Goal: Check status: Check status

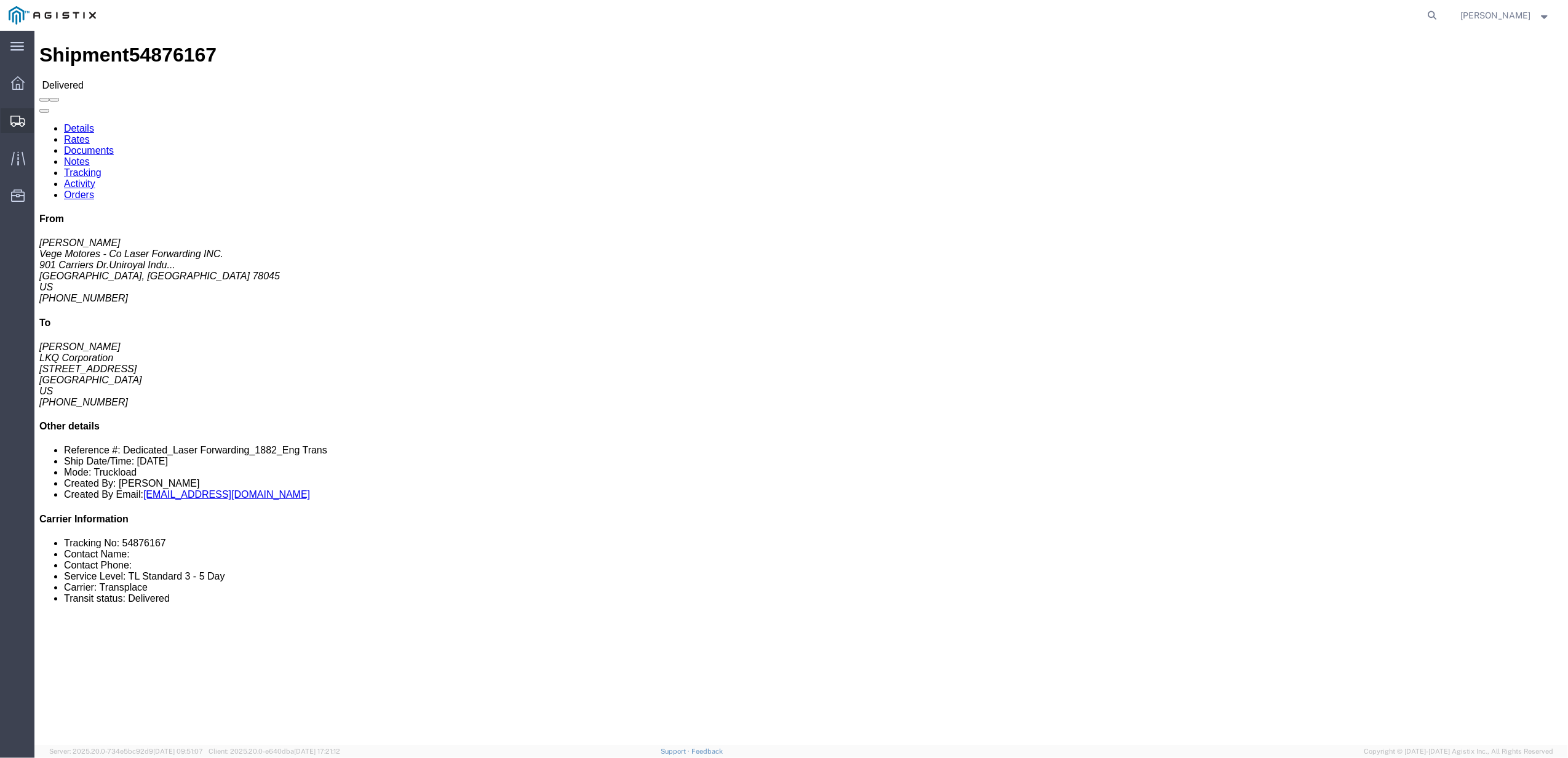
click at [24, 124] on icon at bounding box center [18, 120] width 15 height 11
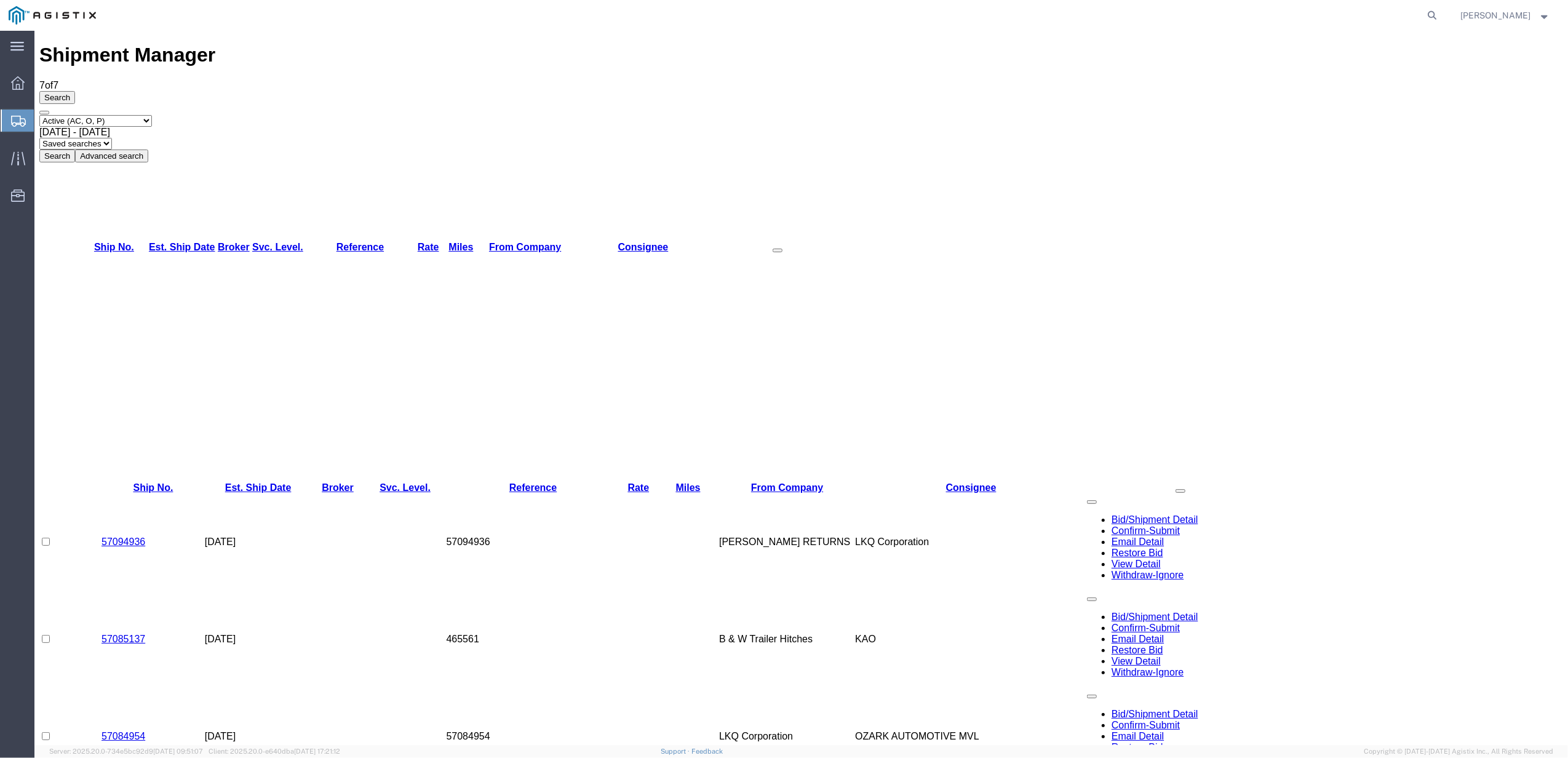
click at [119, 115] on select "Select status Active (AC, O, P) All Approved Awaiting Confirmation (AC) Booked …" at bounding box center [95, 121] width 113 height 11
select select "BOOK"
click at [39, 115] on select "Select status Active (AC, O, P) All Approved Awaiting Confirmation (AC) Booked …" at bounding box center [95, 121] width 113 height 11
click at [110, 127] on span "[DATE] - [DATE]" at bounding box center [75, 132] width 71 height 11
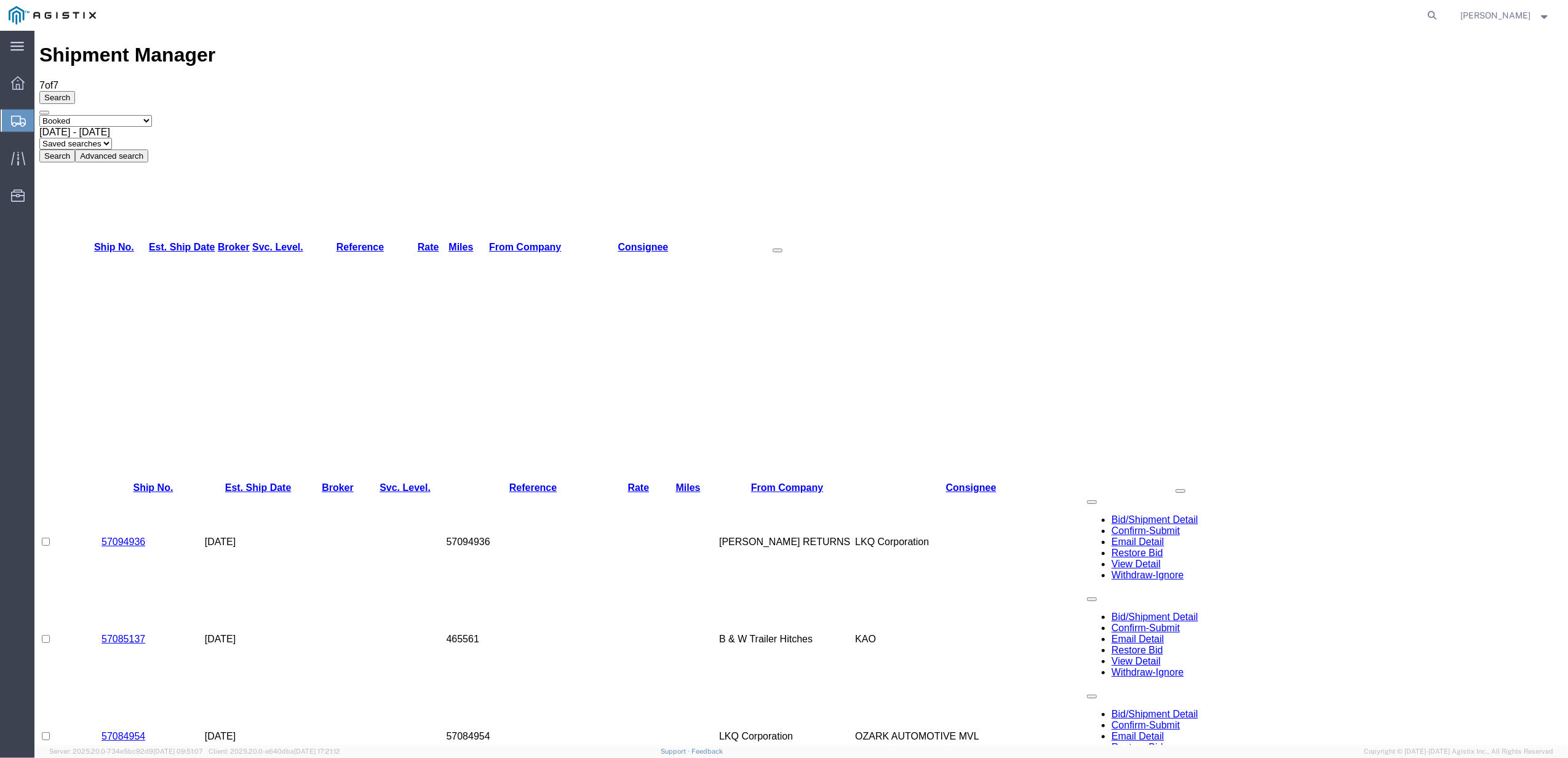
click at [75, 150] on button "Search" at bounding box center [57, 156] width 36 height 13
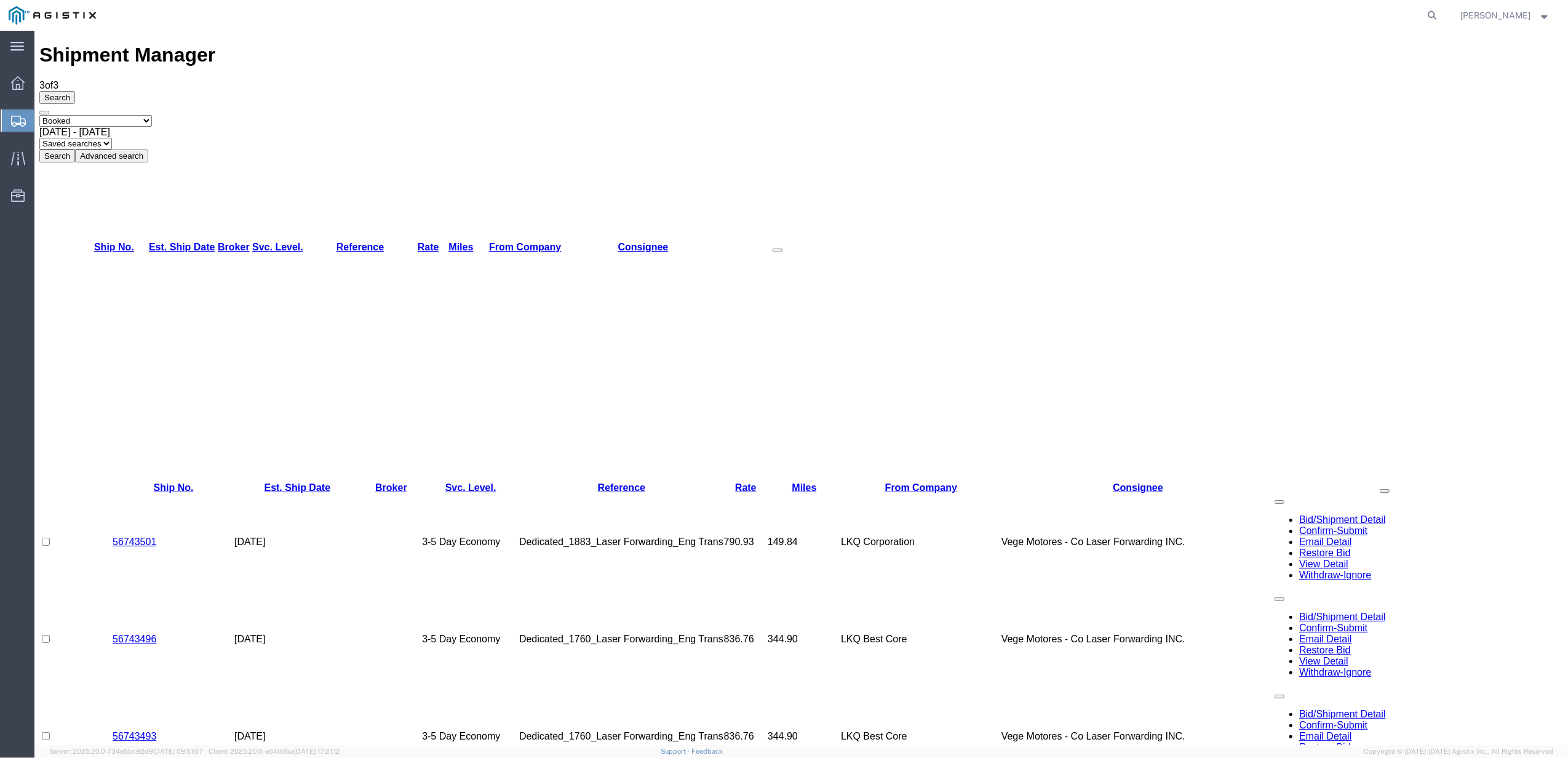
click at [181, 590] on td "56743496" at bounding box center [173, 639] width 122 height 97
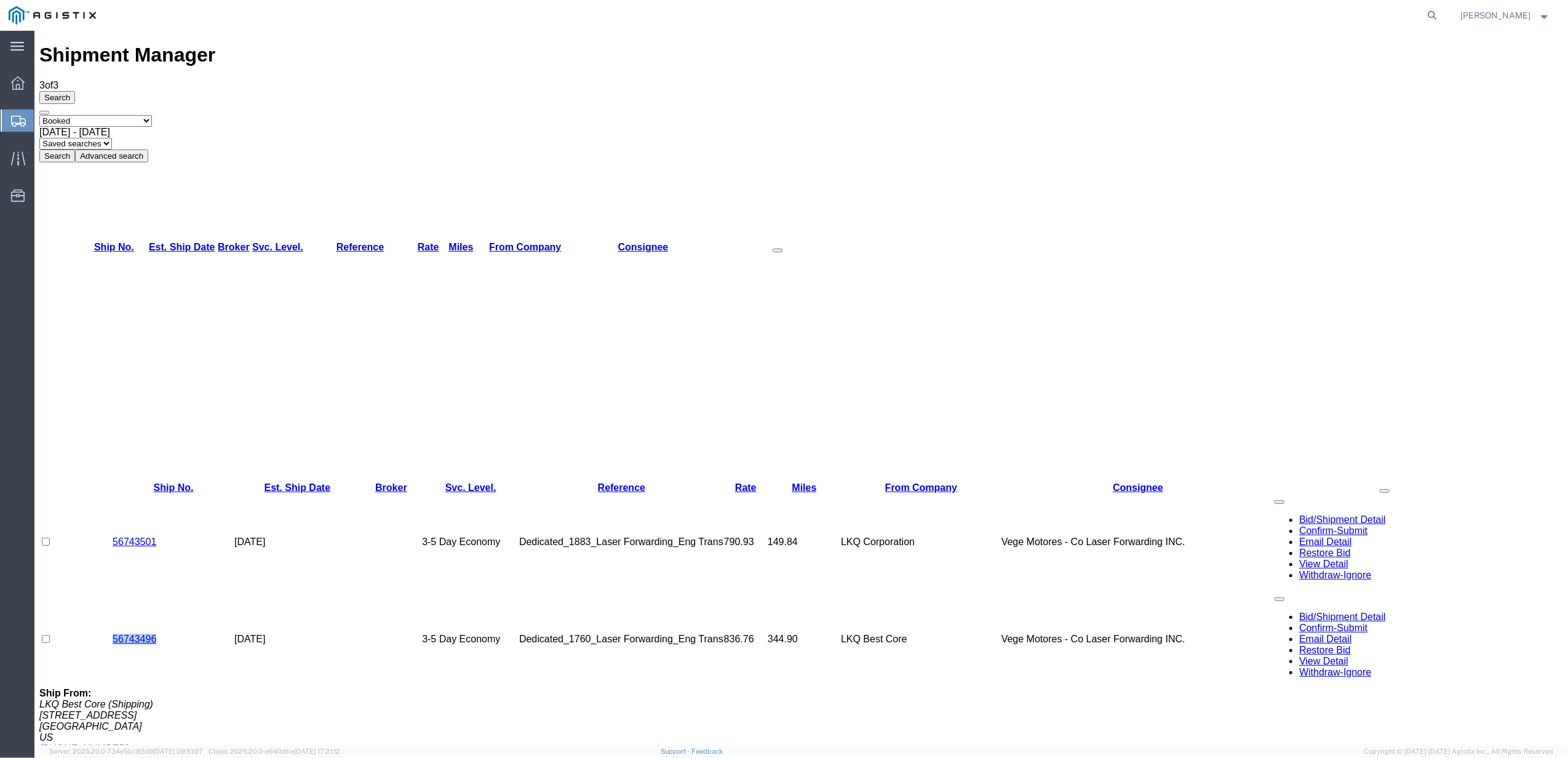
drag, startPoint x: 163, startPoint y: 165, endPoint x: 108, endPoint y: 163, distance: 55.0
click at [108, 590] on tr "56743496 [DATE] 3-5 Day Economy Dedicated_1760_Laser Forwarding_Eng Trans 836.7…" at bounding box center [767, 639] width 1455 height 97
copy tr "56743496"
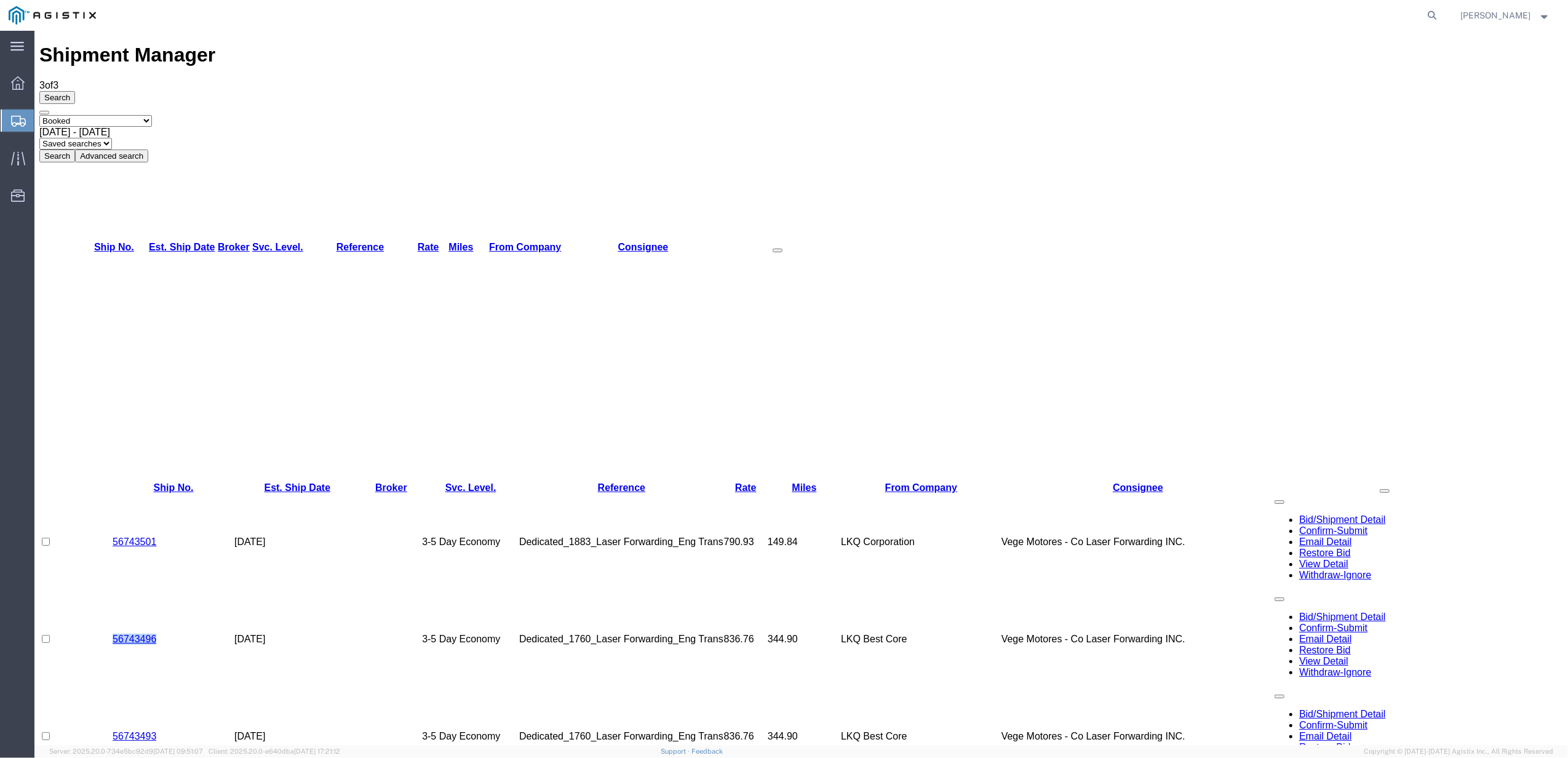
click at [185, 590] on td "56743496" at bounding box center [173, 639] width 122 height 97
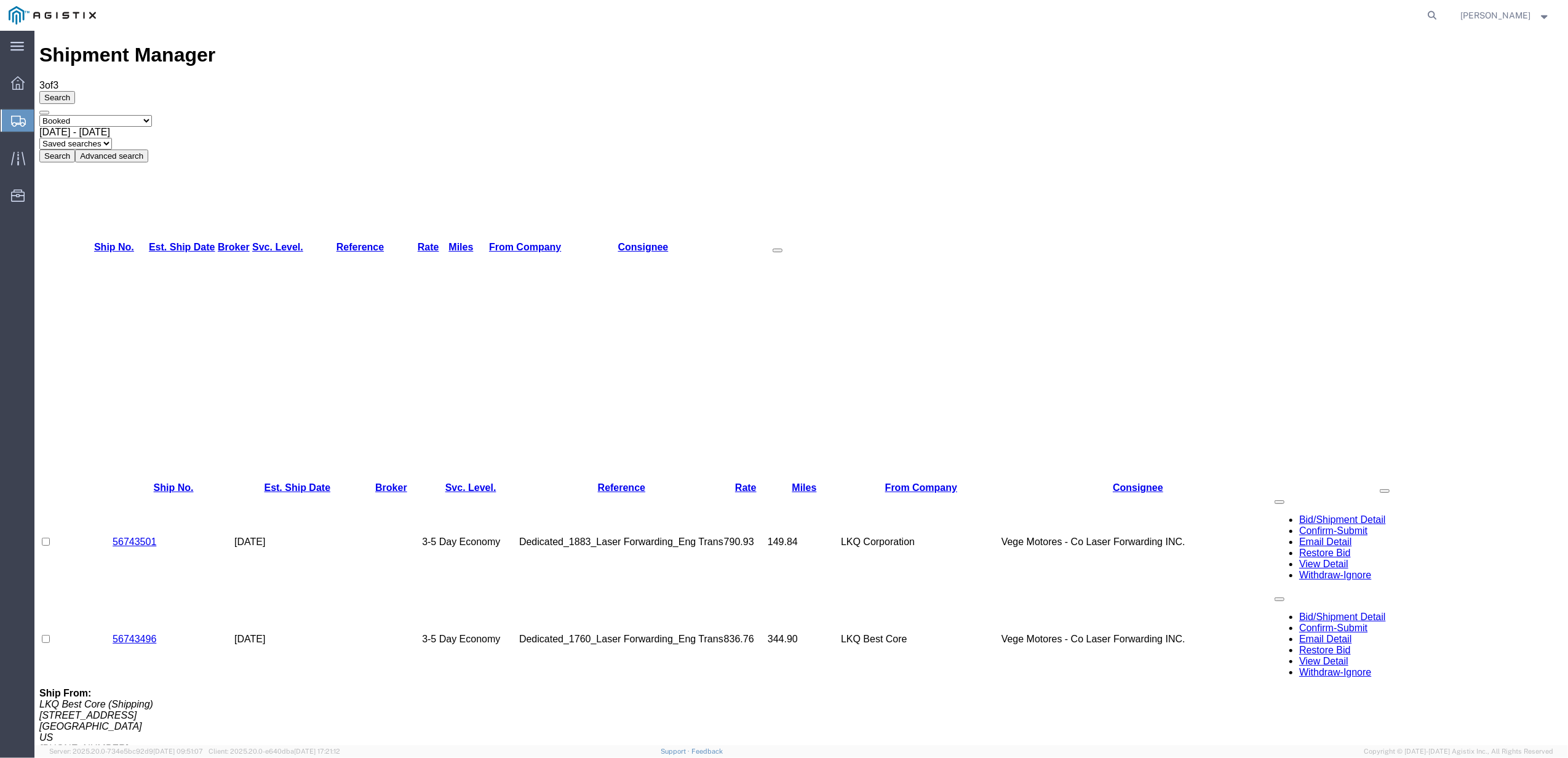
drag, startPoint x: 167, startPoint y: 342, endPoint x: 113, endPoint y: 342, distance: 54.0
copy link "56743493"
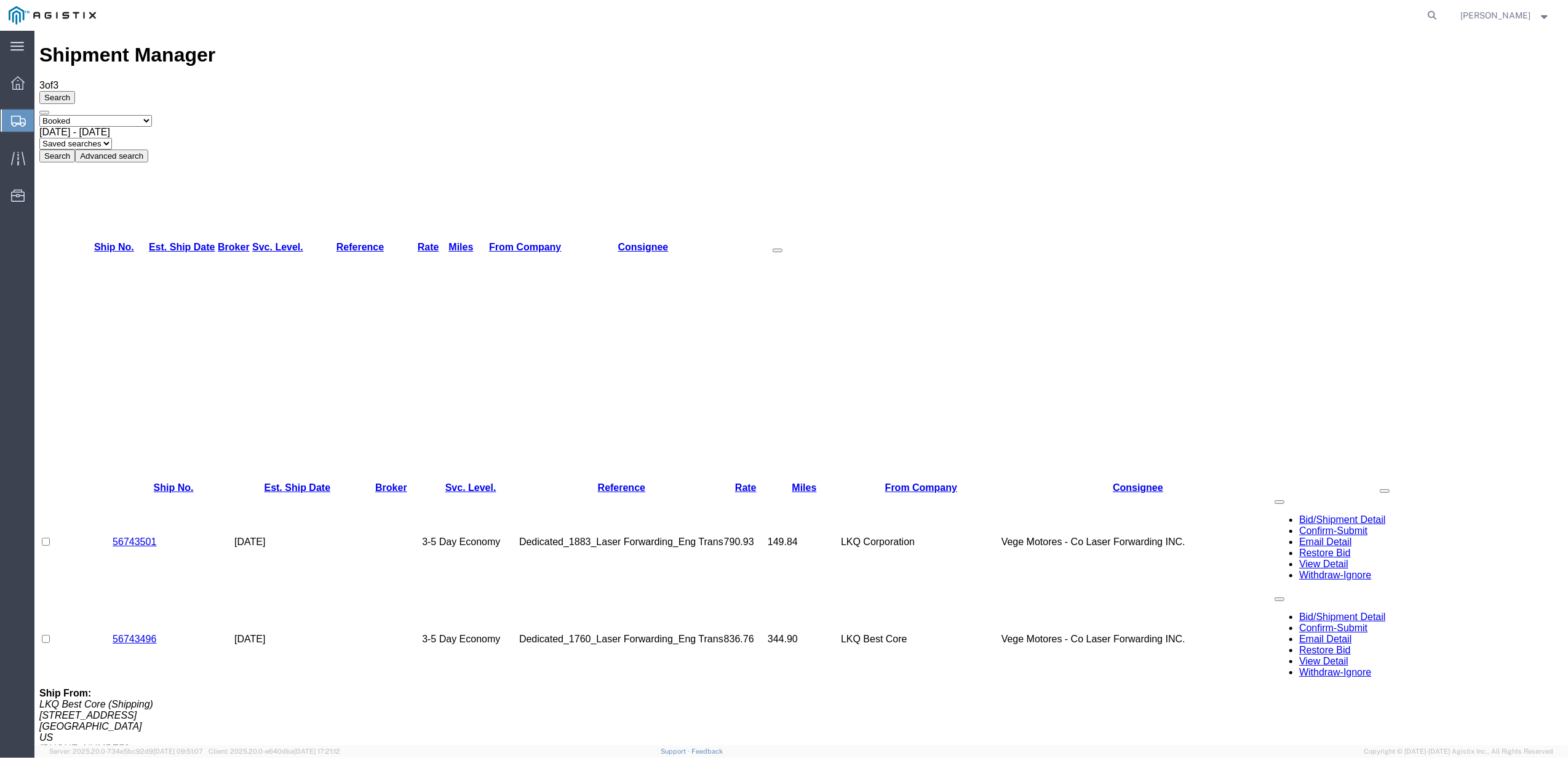
click at [110, 127] on span "[DATE] - [DATE]" at bounding box center [75, 132] width 71 height 11
click at [75, 150] on button "Search" at bounding box center [57, 156] width 36 height 13
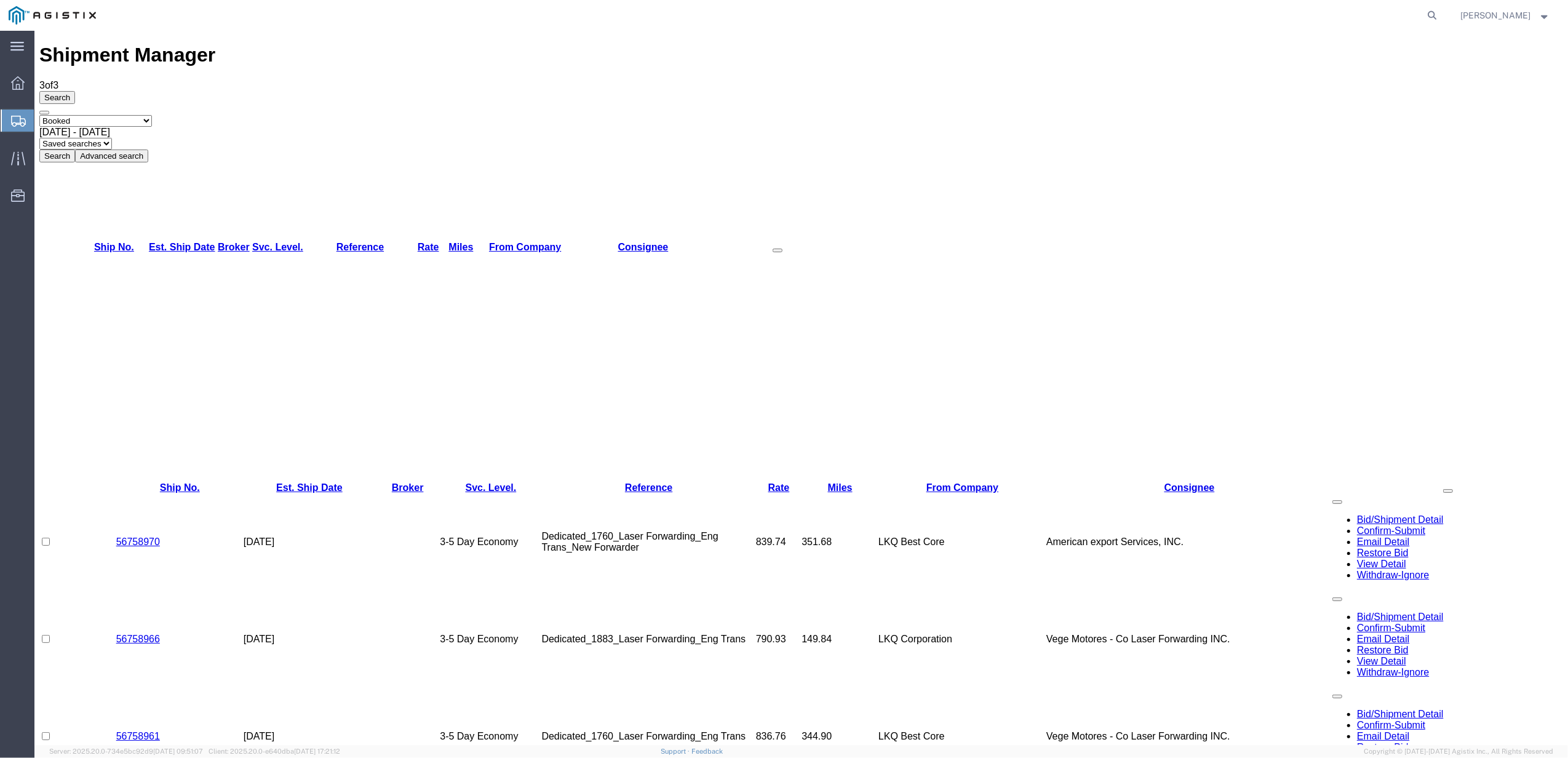
click at [961, 493] on td "LKQ Best Core" at bounding box center [962, 542] width 168 height 97
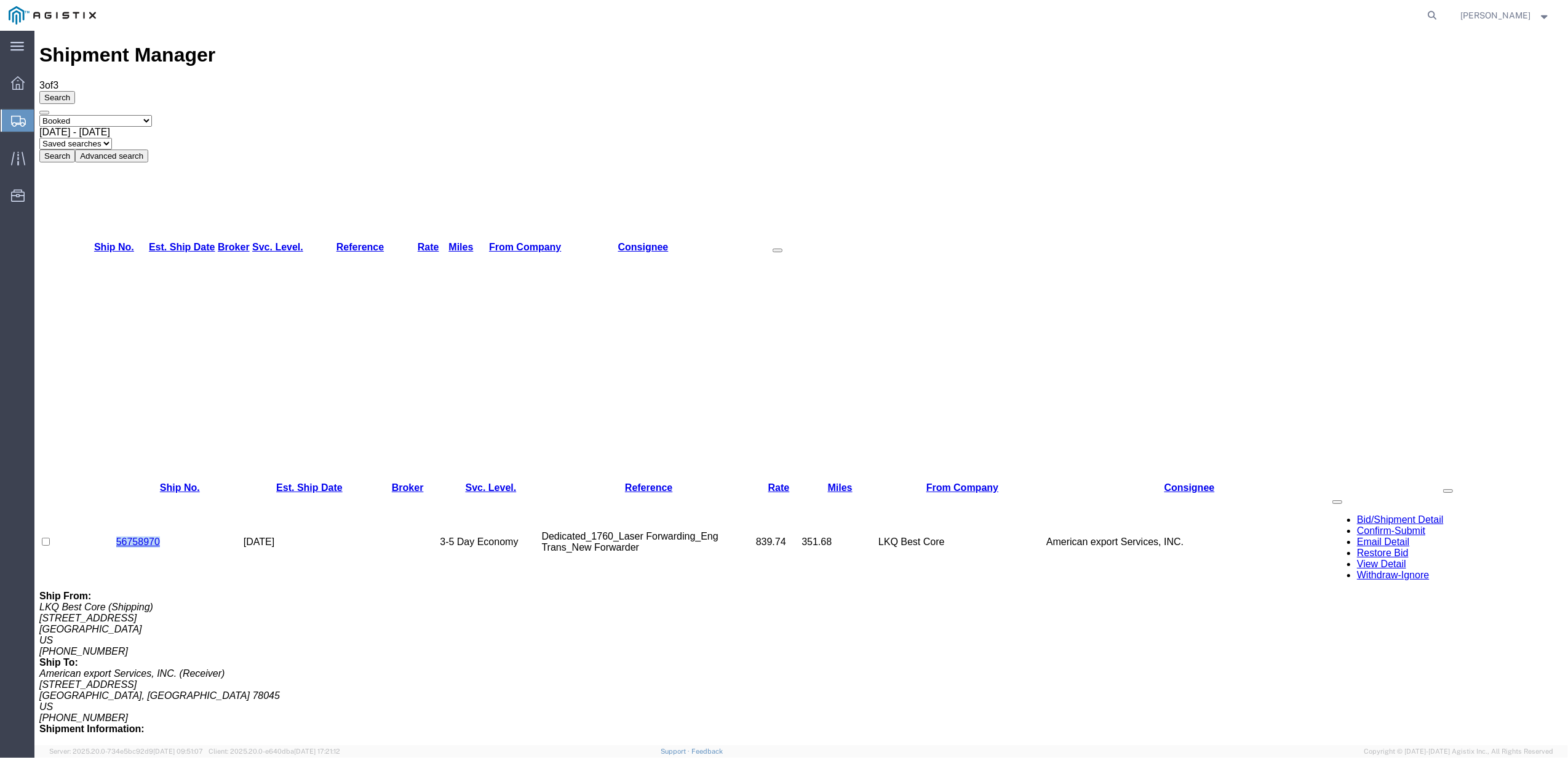
drag, startPoint x: 165, startPoint y: 136, endPoint x: 116, endPoint y: 143, distance: 49.5
click at [116, 493] on td "56758970" at bounding box center [180, 542] width 128 height 97
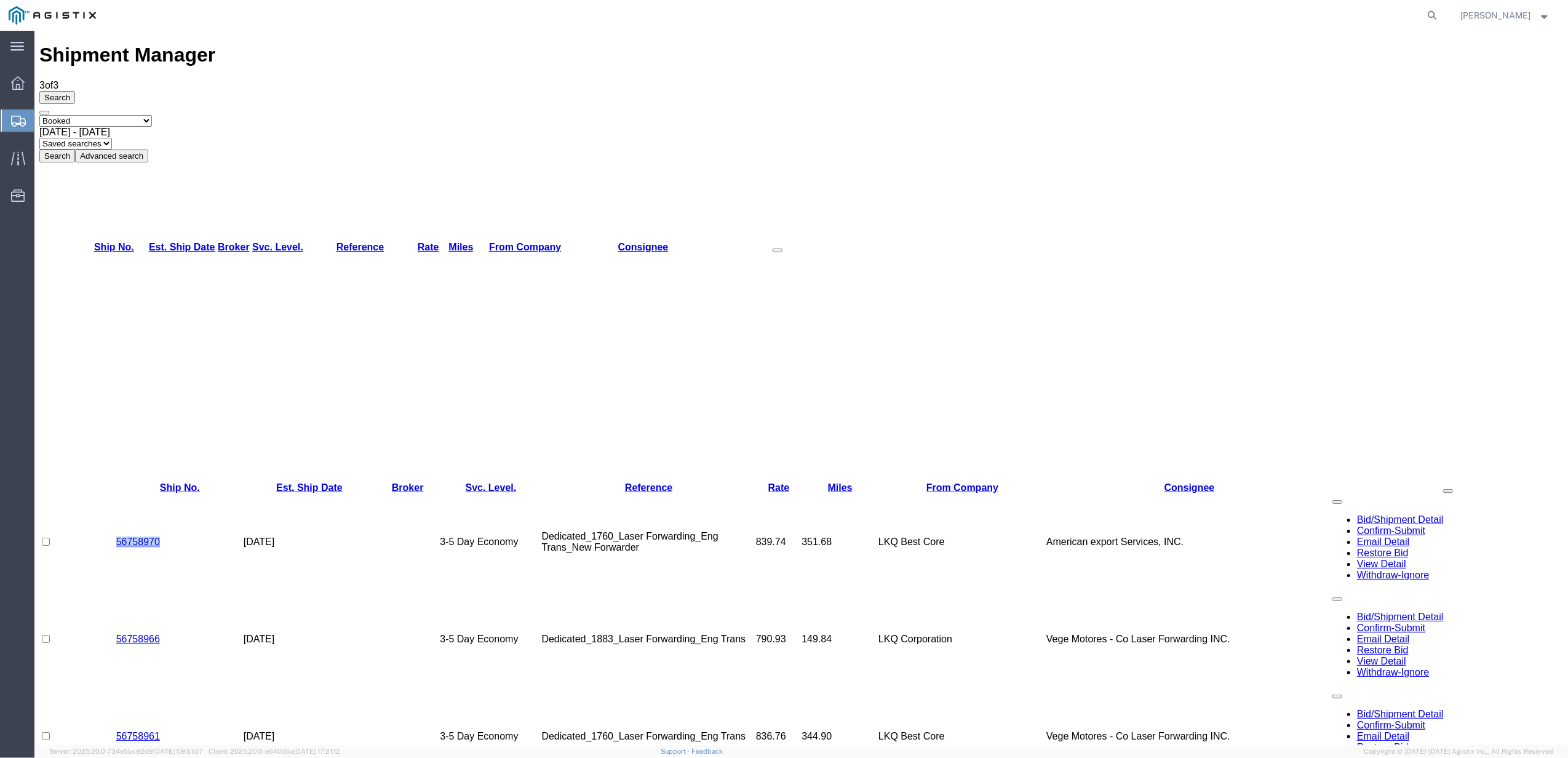
copy link "56758970"
click at [367, 493] on td "[DATE]" at bounding box center [310, 542] width 132 height 97
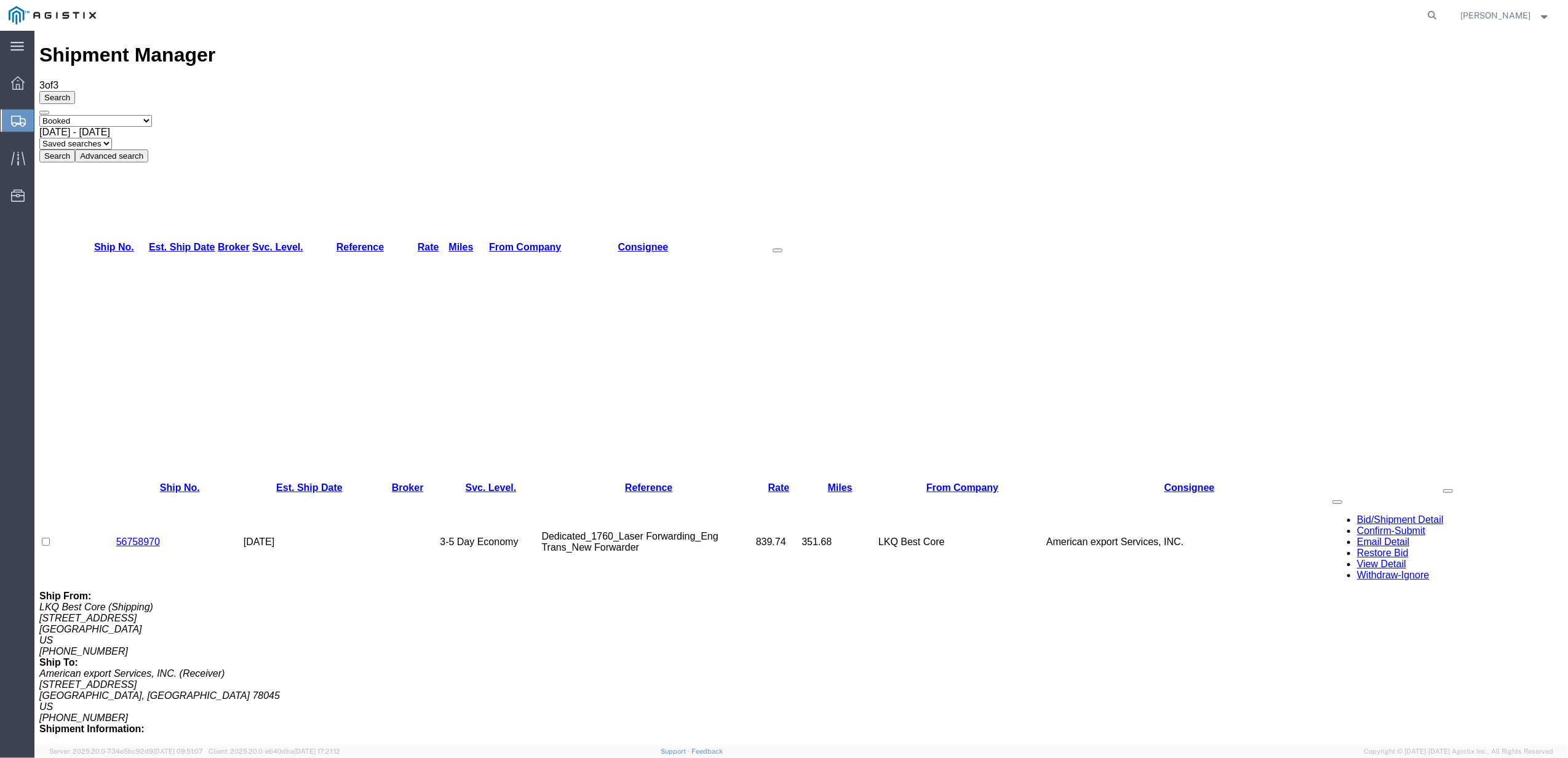
drag, startPoint x: 183, startPoint y: 358, endPoint x: 116, endPoint y: 358, distance: 67.0
copy link "56758961"
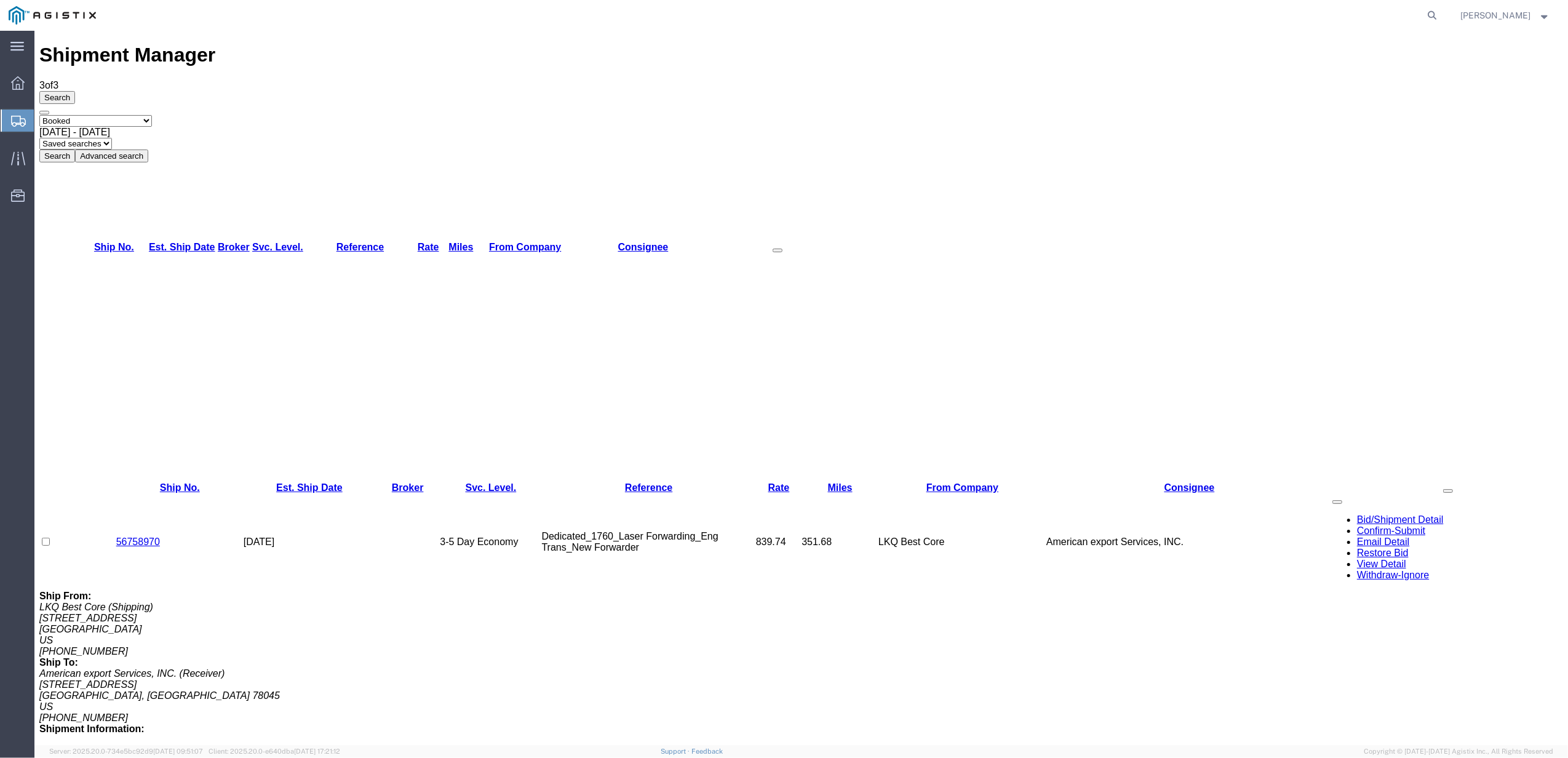
click at [110, 127] on span "[DATE] - [DATE]" at bounding box center [75, 132] width 71 height 11
click at [75, 150] on button "Search" at bounding box center [57, 156] width 36 height 13
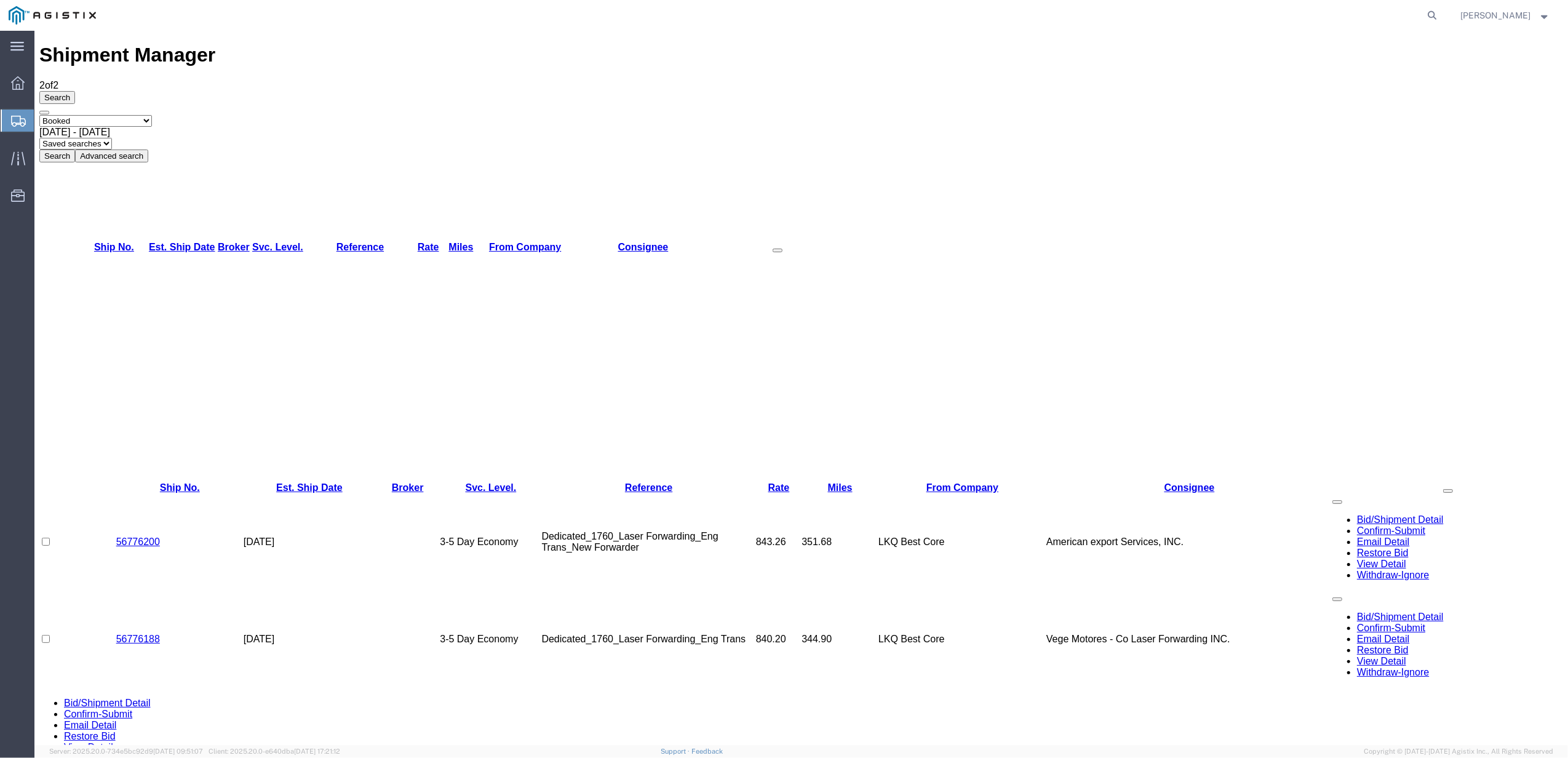
click at [177, 493] on td "56776200" at bounding box center [180, 542] width 128 height 97
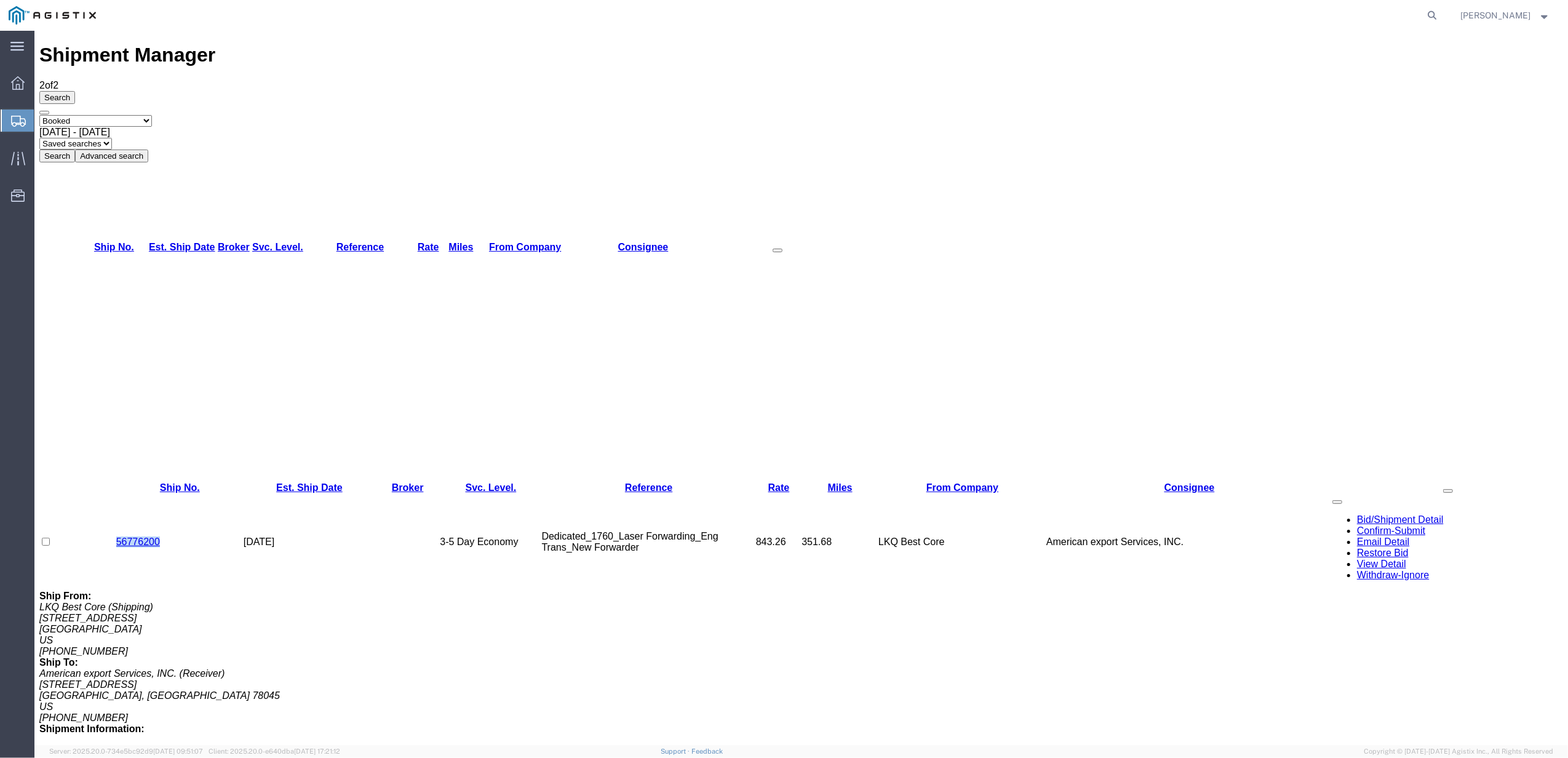
drag, startPoint x: 155, startPoint y: 141, endPoint x: 115, endPoint y: 141, distance: 40.0
click at [116, 493] on td "56776200" at bounding box center [180, 542] width 128 height 97
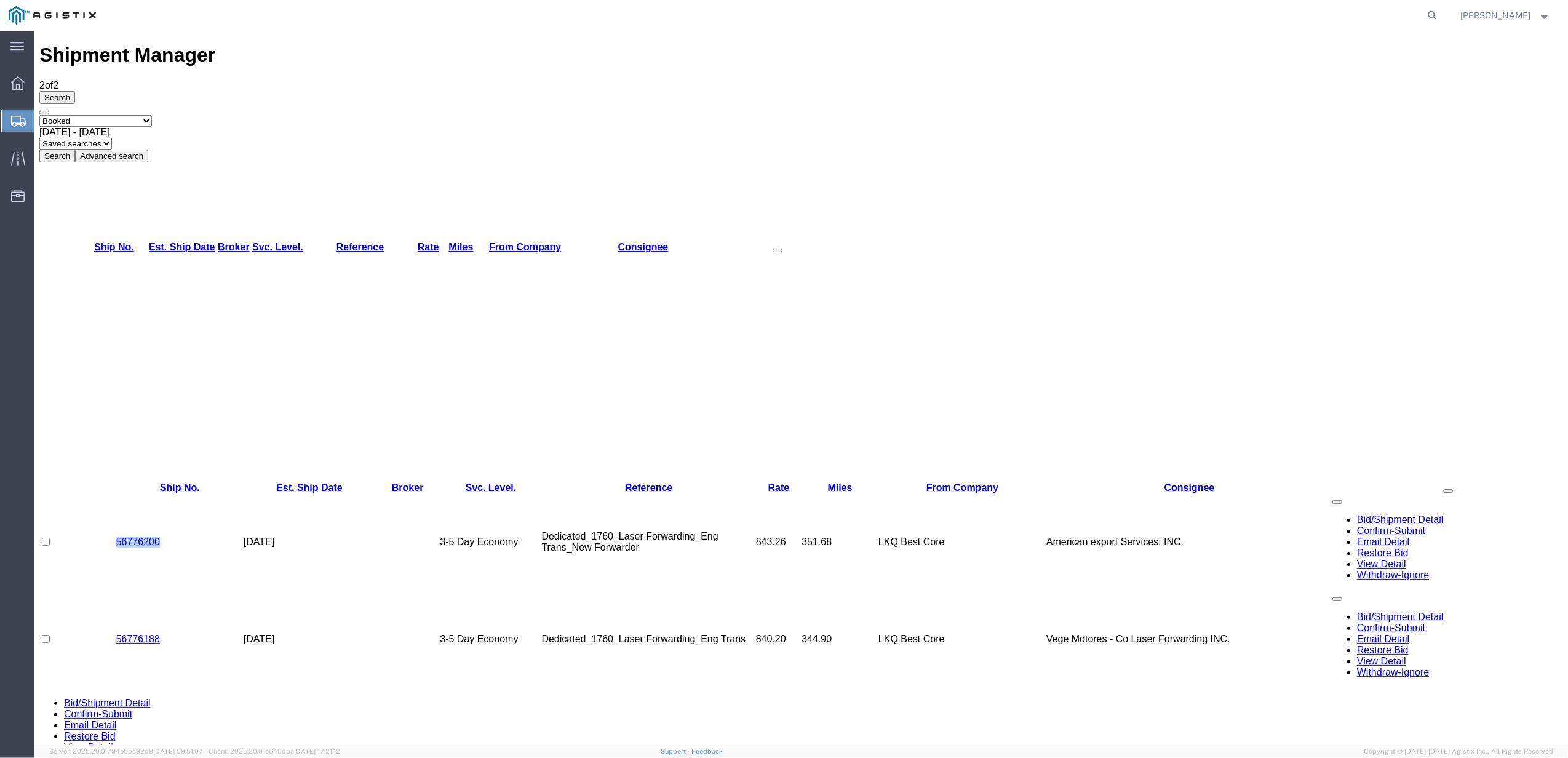
copy link "56776200"
click at [188, 493] on td "56776200" at bounding box center [180, 542] width 128 height 97
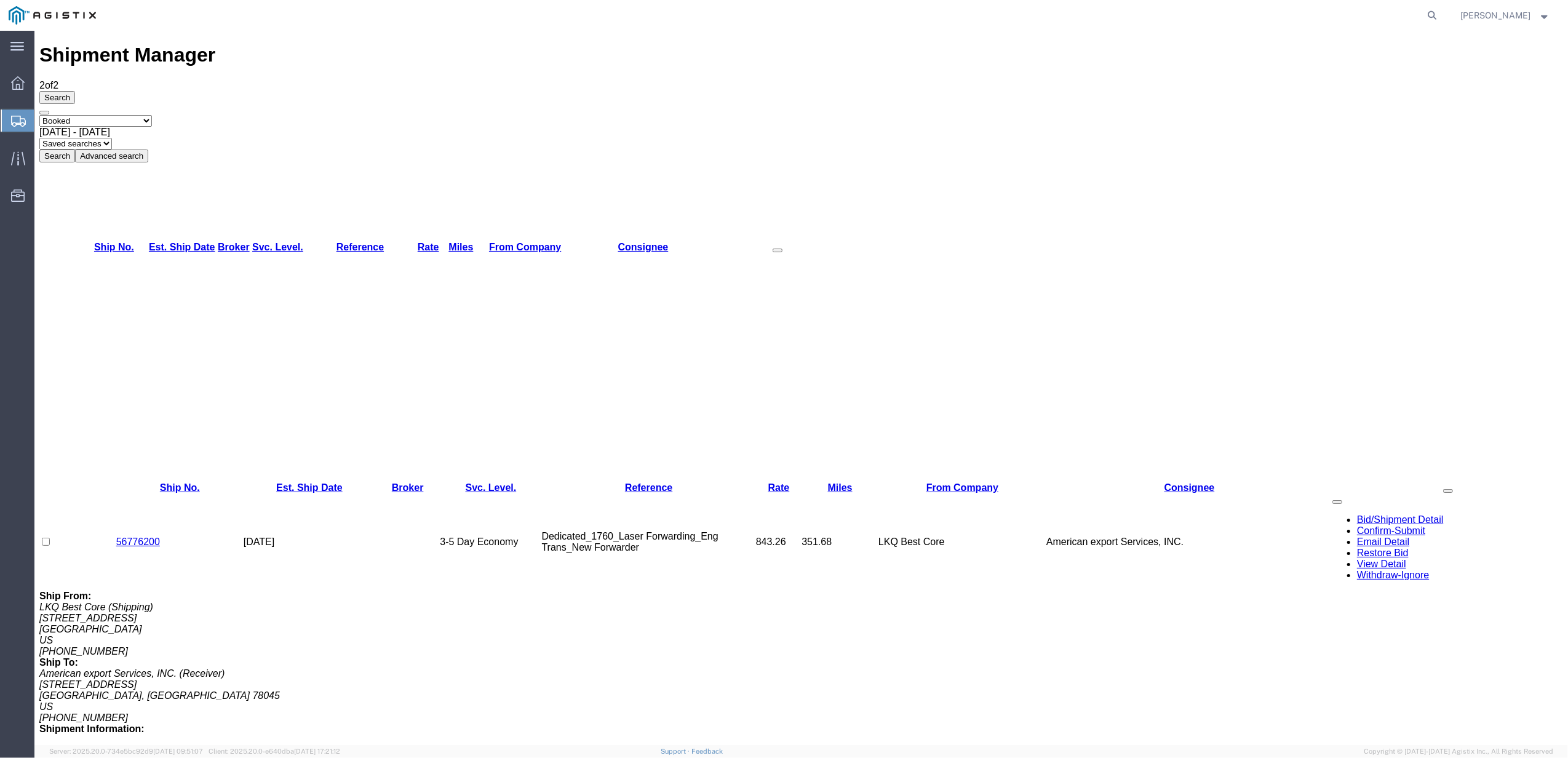
drag, startPoint x: 163, startPoint y: 336, endPoint x: 119, endPoint y: 341, distance: 44.3
copy link "56776188"
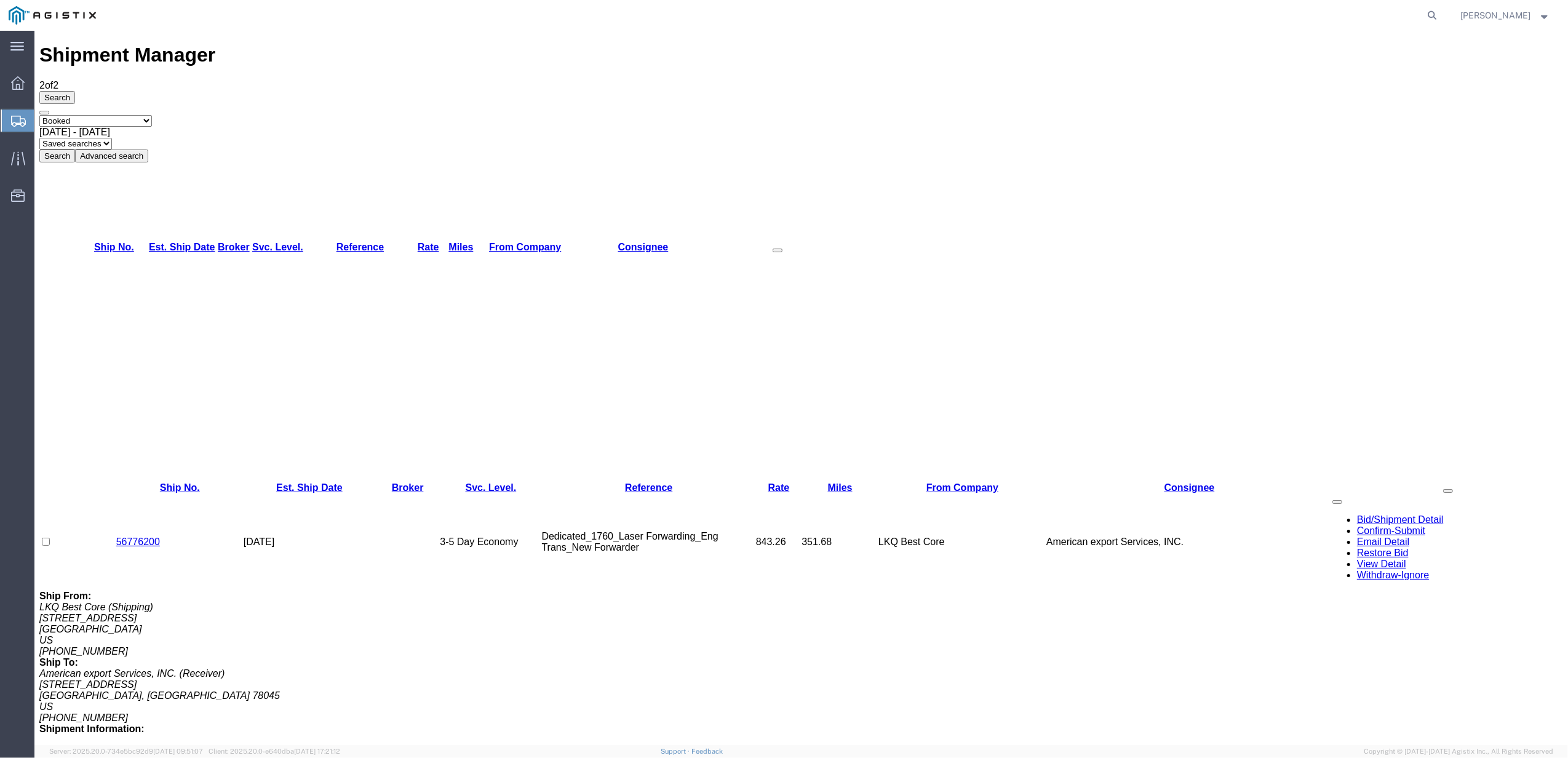
click at [282, 127] on div "[DATE] - [DATE]" at bounding box center [801, 132] width 1524 height 11
click at [75, 150] on button "Search" at bounding box center [57, 156] width 36 height 13
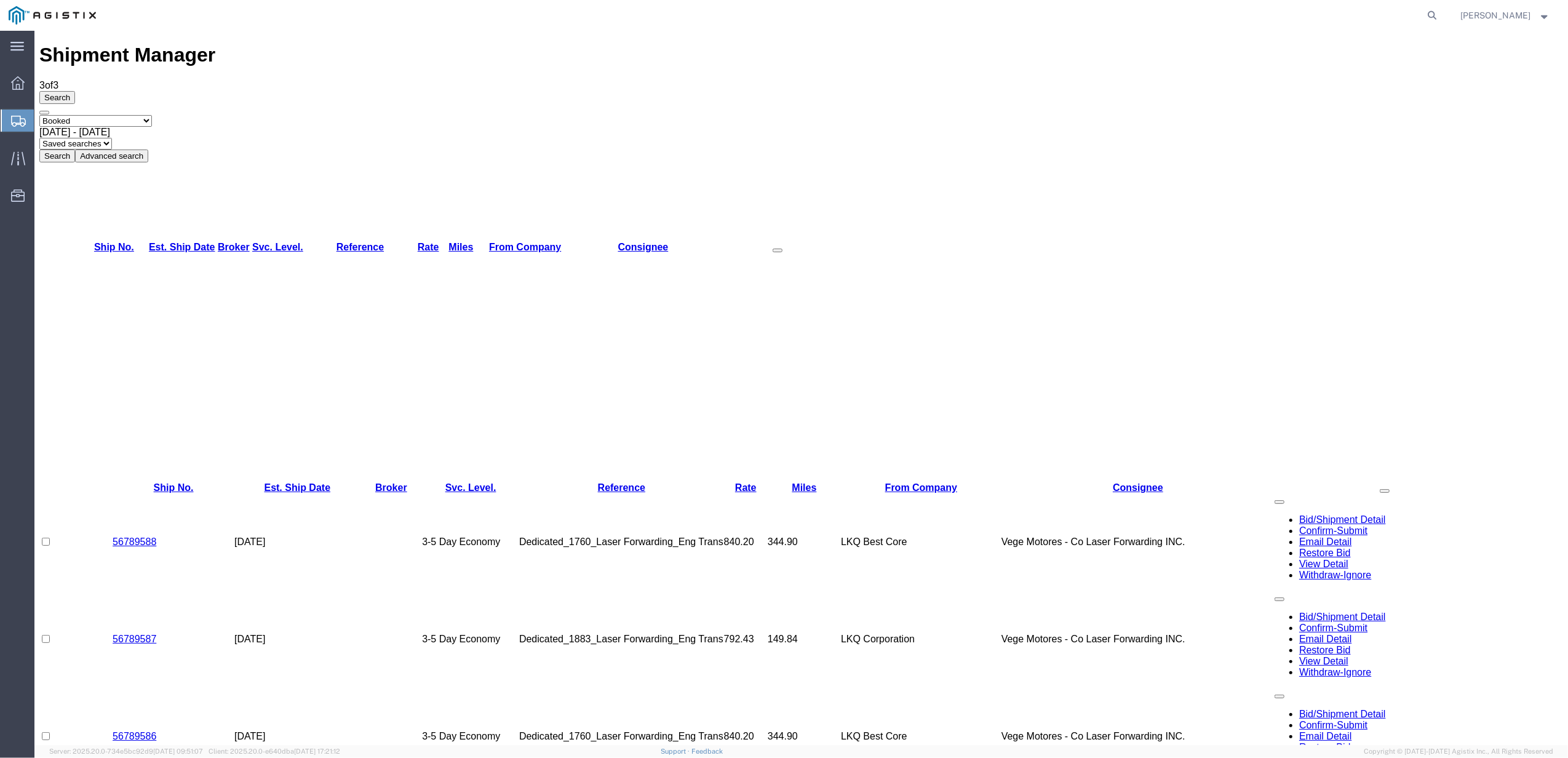
click at [886, 493] on td "LKQ Best Core" at bounding box center [921, 542] width 161 height 97
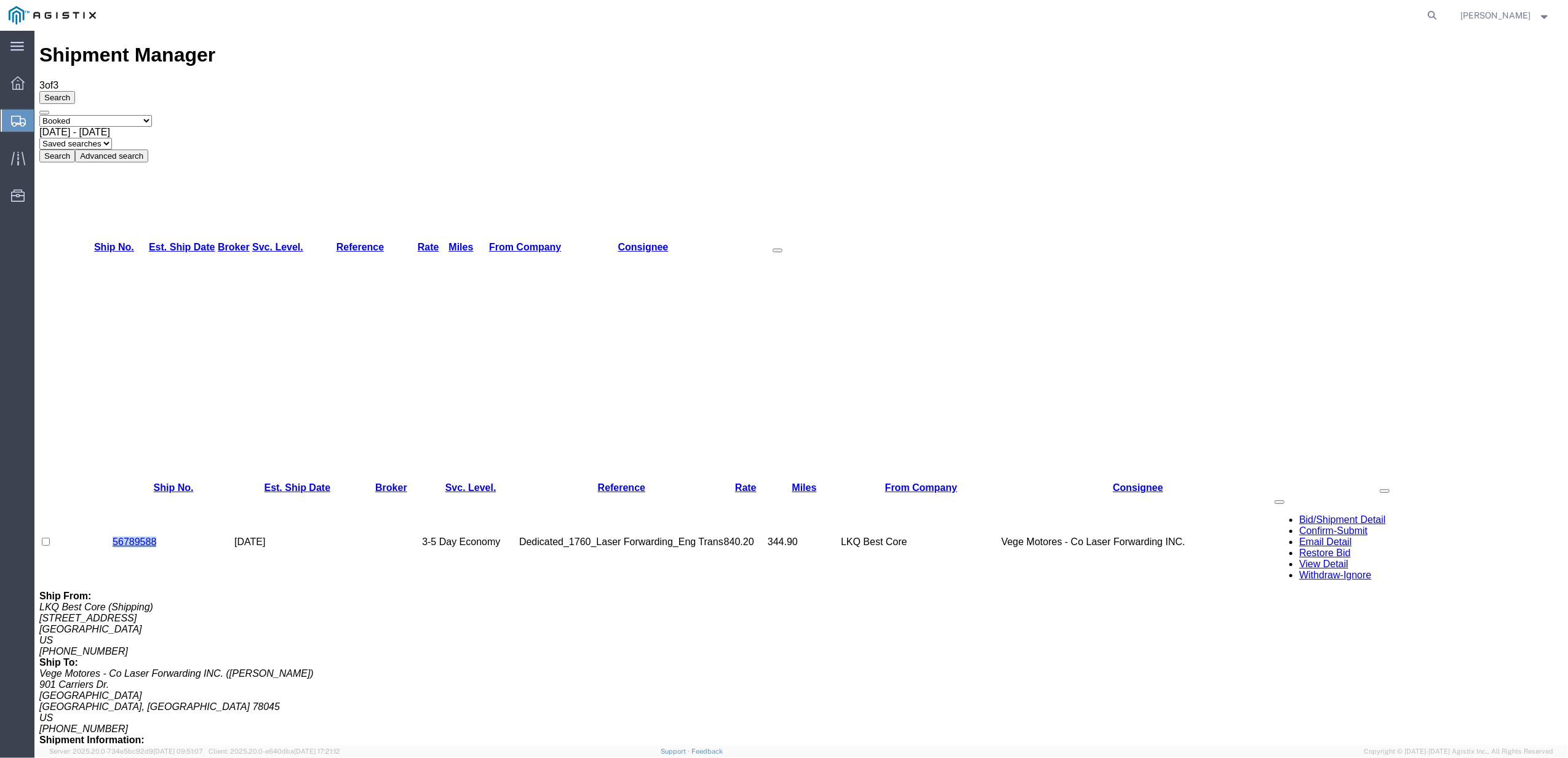
drag, startPoint x: 143, startPoint y: 136, endPoint x: 115, endPoint y: 133, distance: 28.2
click at [115, 493] on td "56789588" at bounding box center [173, 542] width 122 height 97
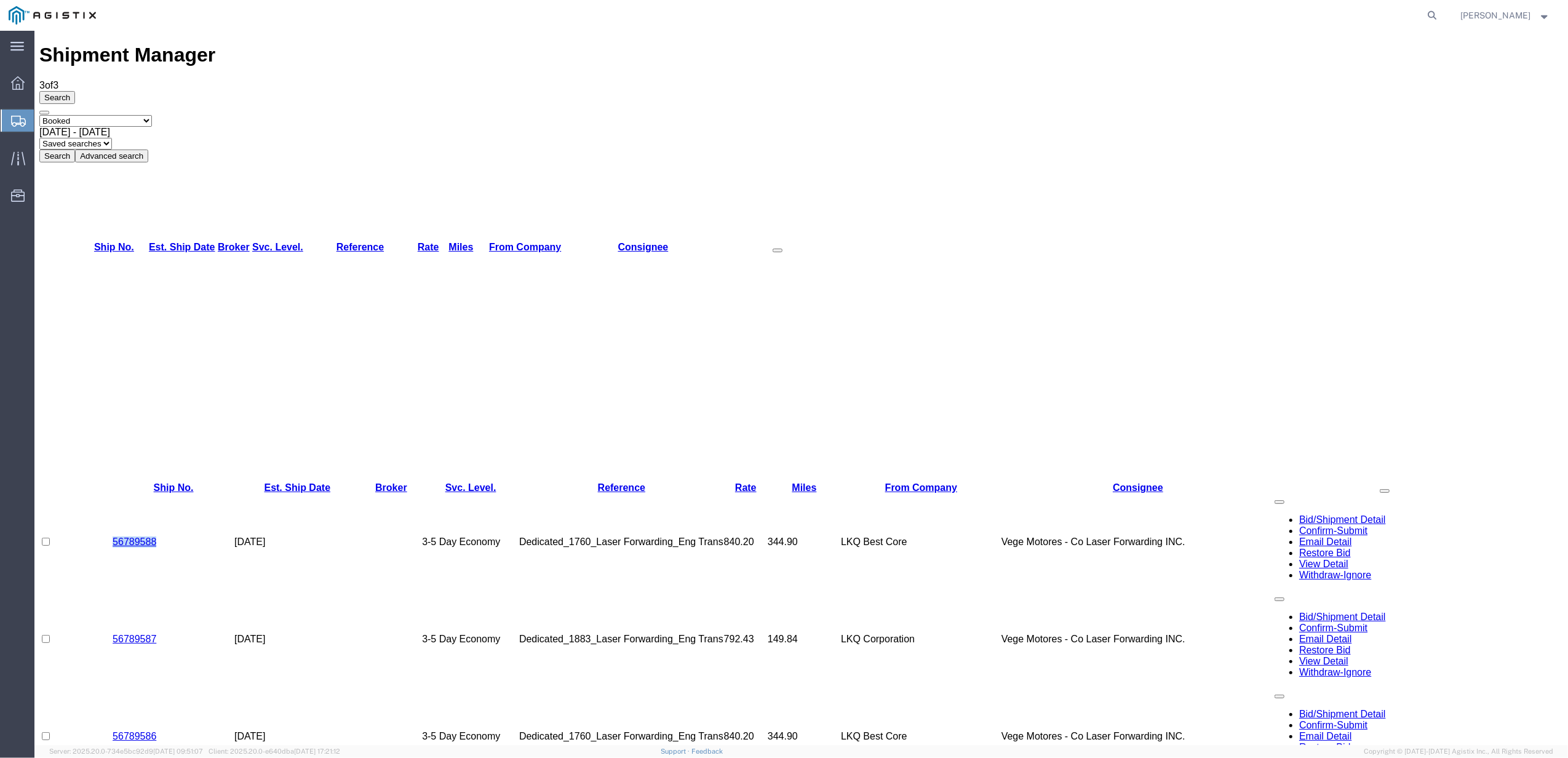
copy link "56789588"
click at [317, 493] on td "[DATE]" at bounding box center [297, 542] width 126 height 97
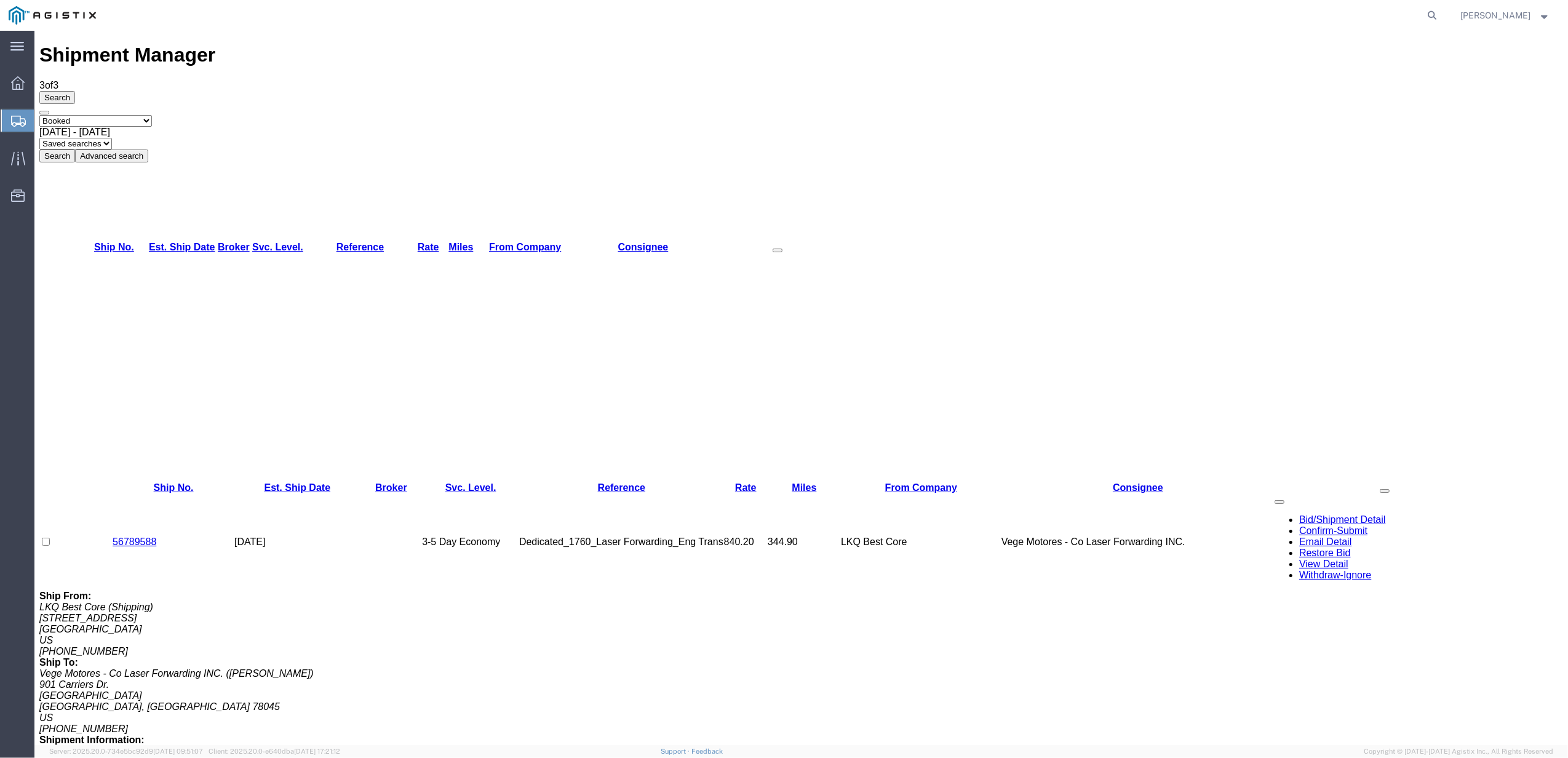
drag, startPoint x: 158, startPoint y: 345, endPoint x: 118, endPoint y: 342, distance: 40.1
copy link "56789586"
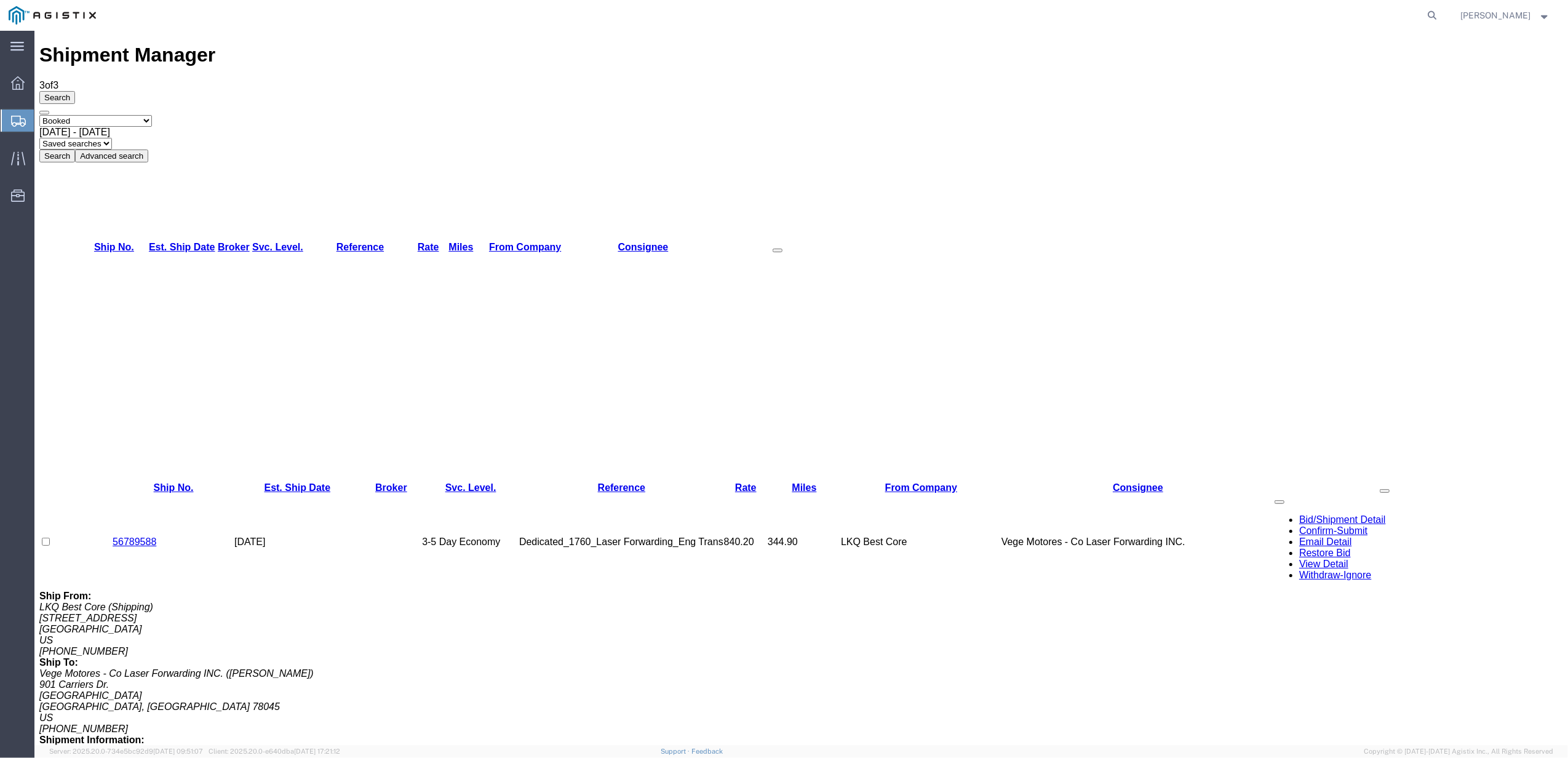
click at [110, 127] on span "[DATE] - [DATE]" at bounding box center [75, 132] width 71 height 11
click at [75, 150] on button "Search" at bounding box center [57, 156] width 36 height 13
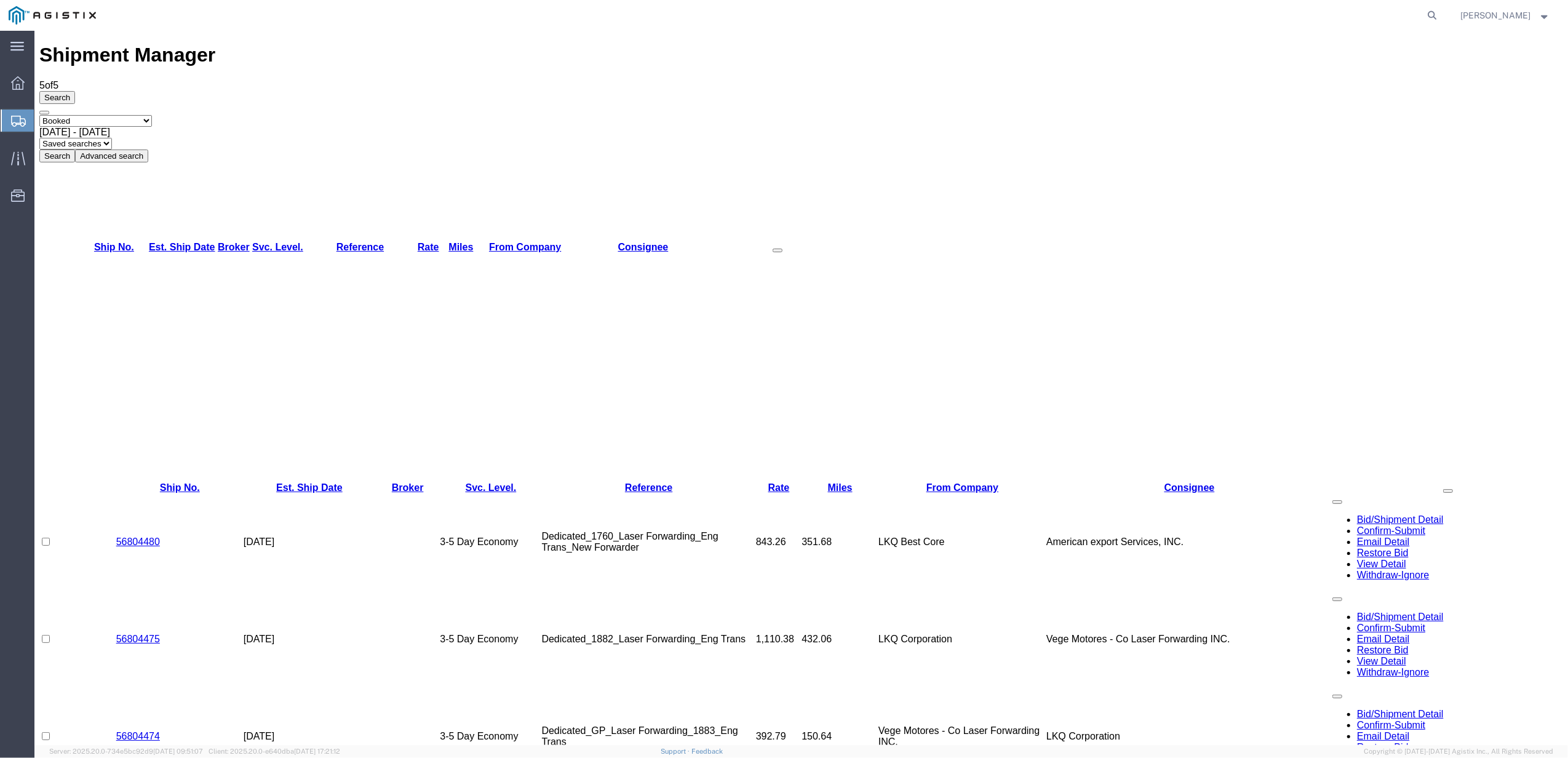
click at [899, 493] on td "LKQ Best Core" at bounding box center [962, 542] width 168 height 97
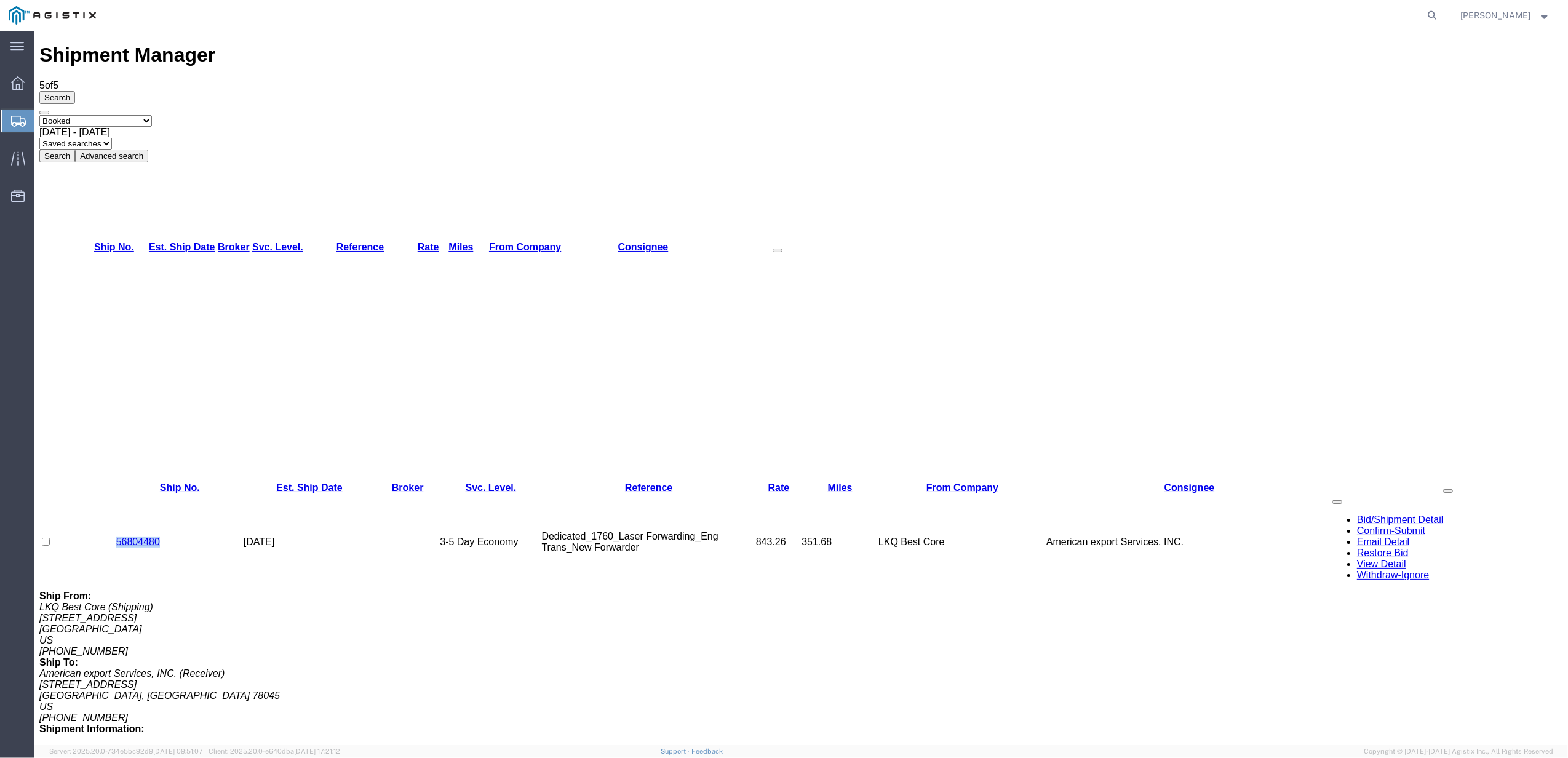
drag, startPoint x: 166, startPoint y: 136, endPoint x: 113, endPoint y: 141, distance: 53.2
click at [116, 493] on td "56804480" at bounding box center [180, 542] width 128 height 97
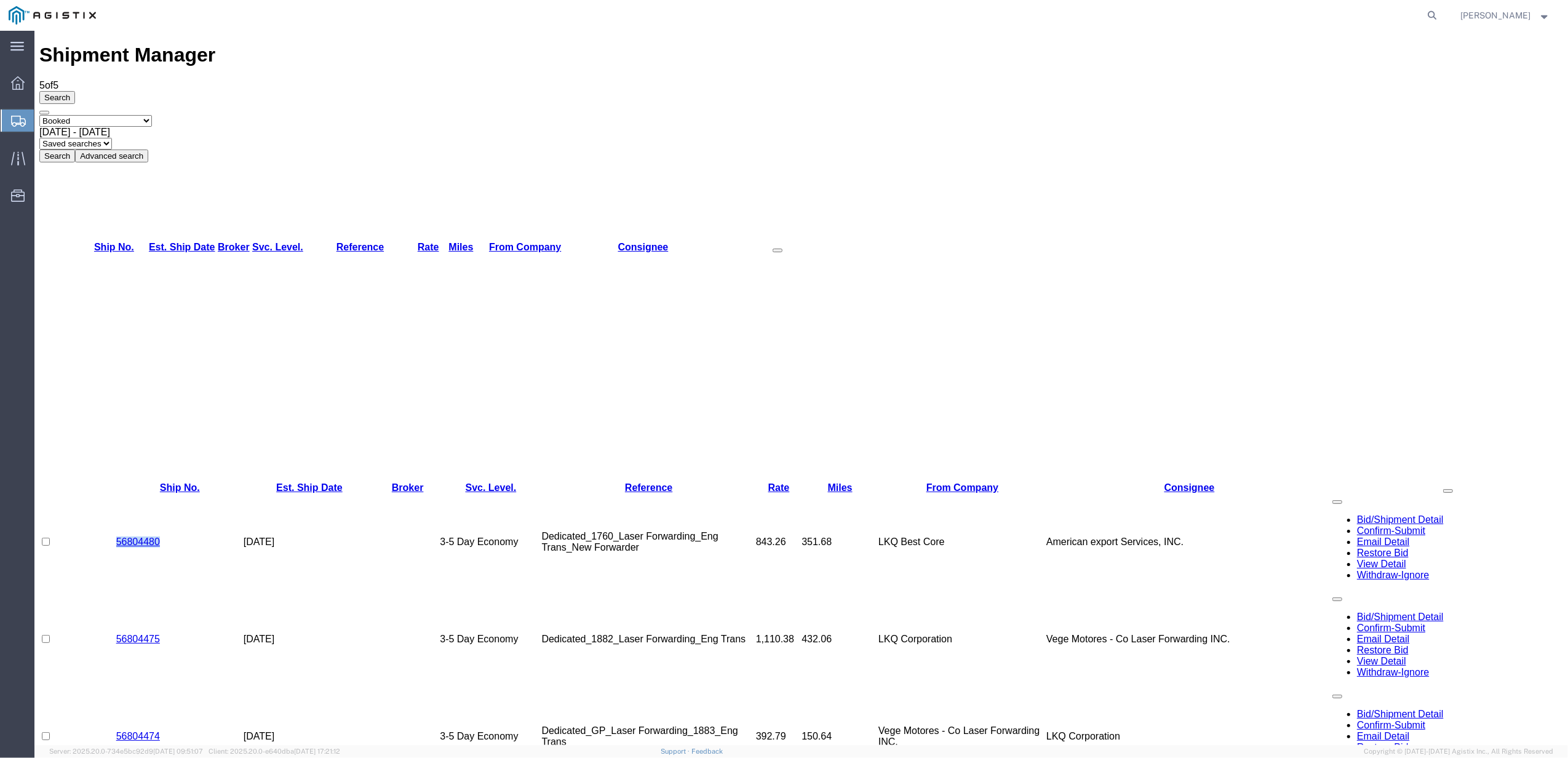
copy link "56804480"
click at [180, 493] on td "56804480" at bounding box center [180, 542] width 128 height 97
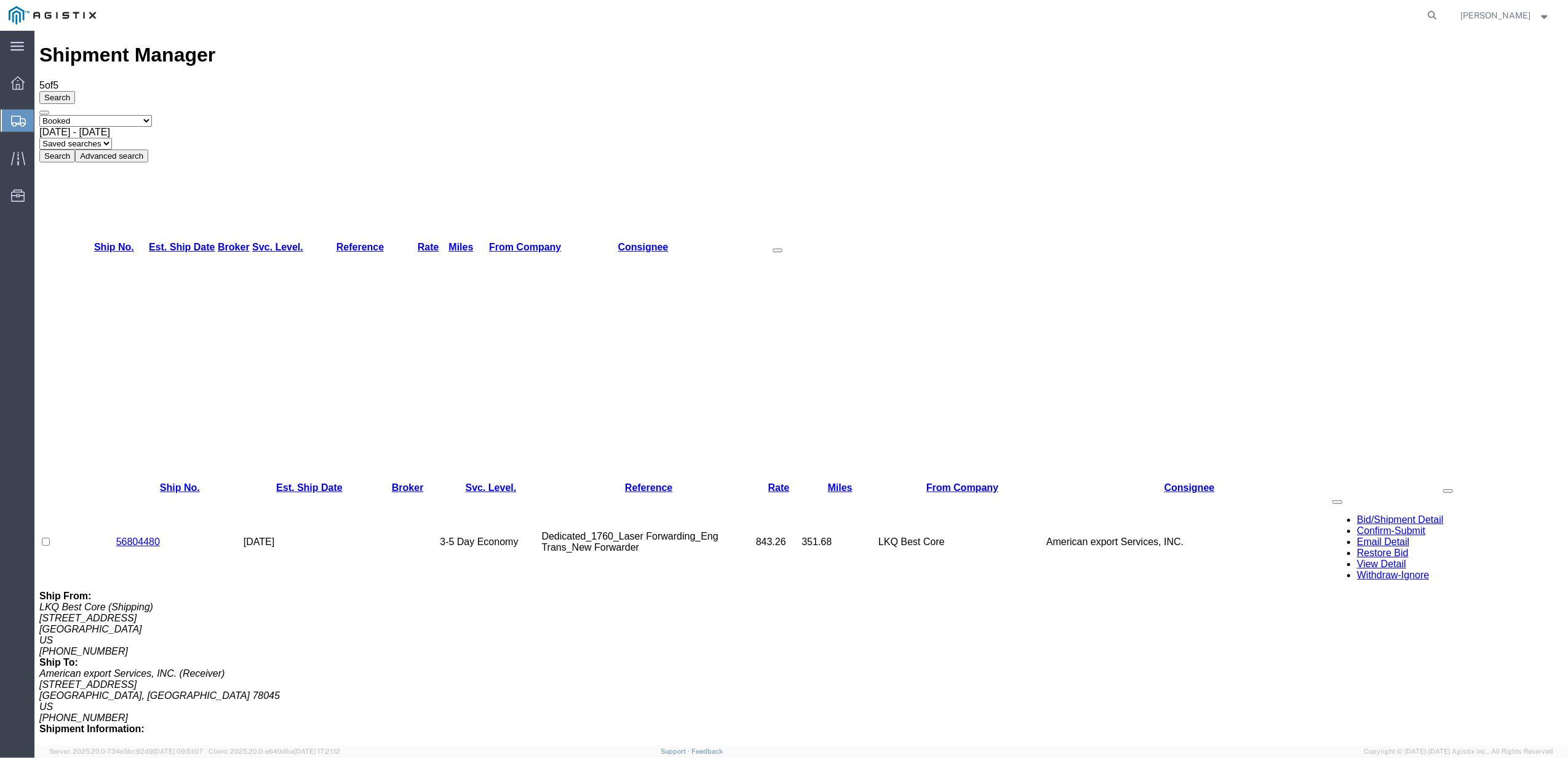
drag, startPoint x: 168, startPoint y: 402, endPoint x: 112, endPoint y: 401, distance: 56.0
copy link "56804470"
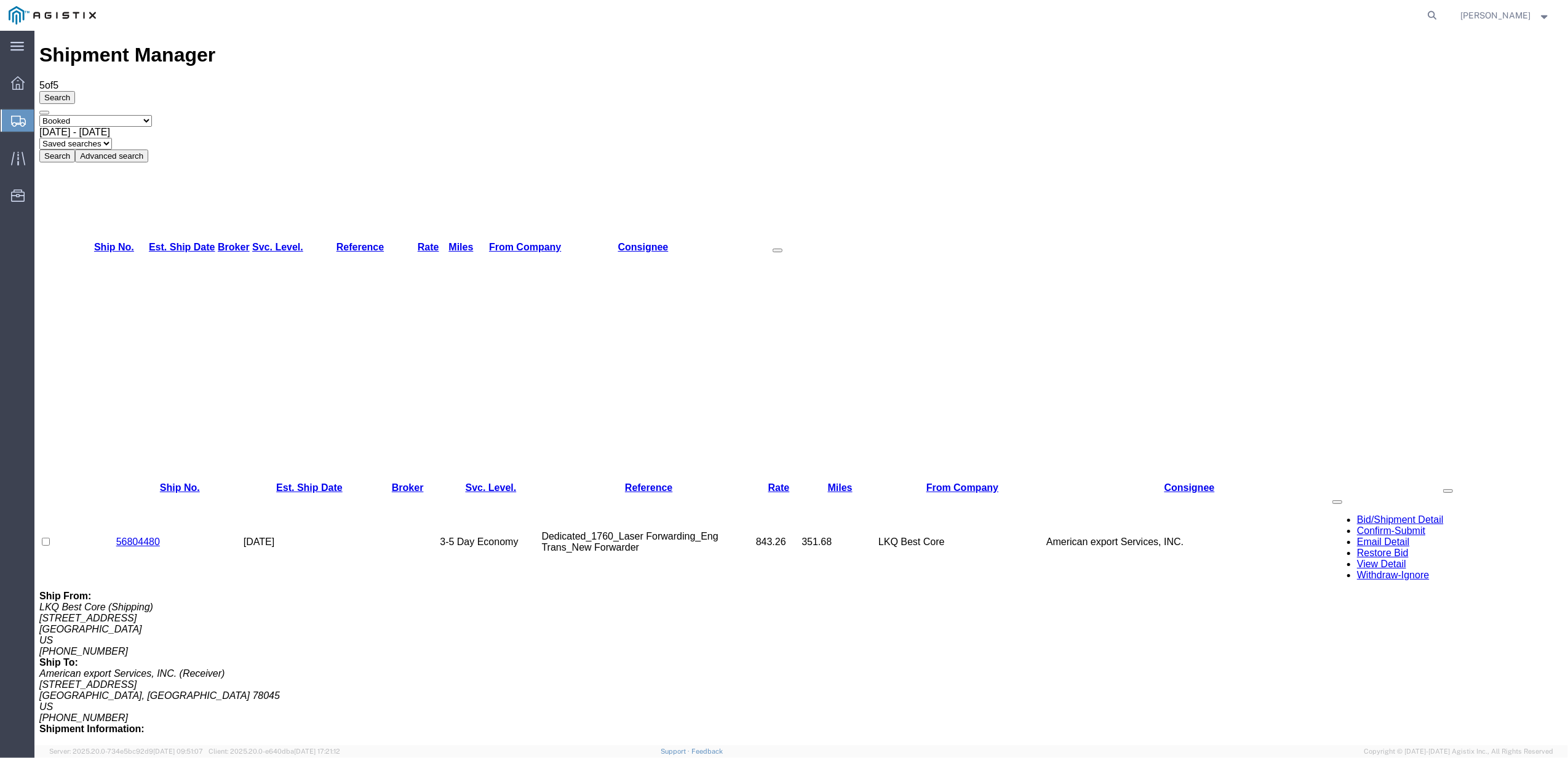
drag, startPoint x: 161, startPoint y: 336, endPoint x: 115, endPoint y: 332, distance: 46.2
